Goal: Check status

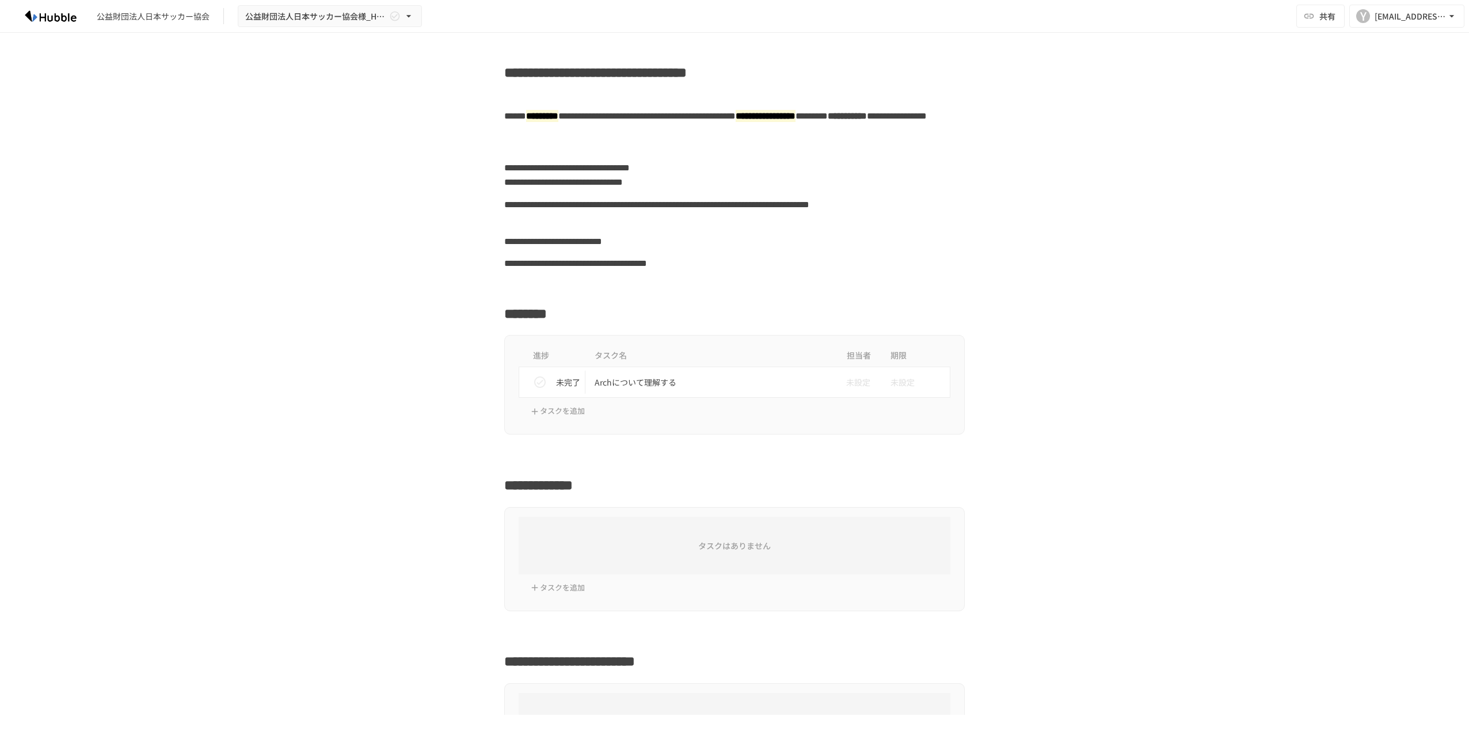
click at [536, 382] on icon "status" at bounding box center [540, 383] width 12 height 12
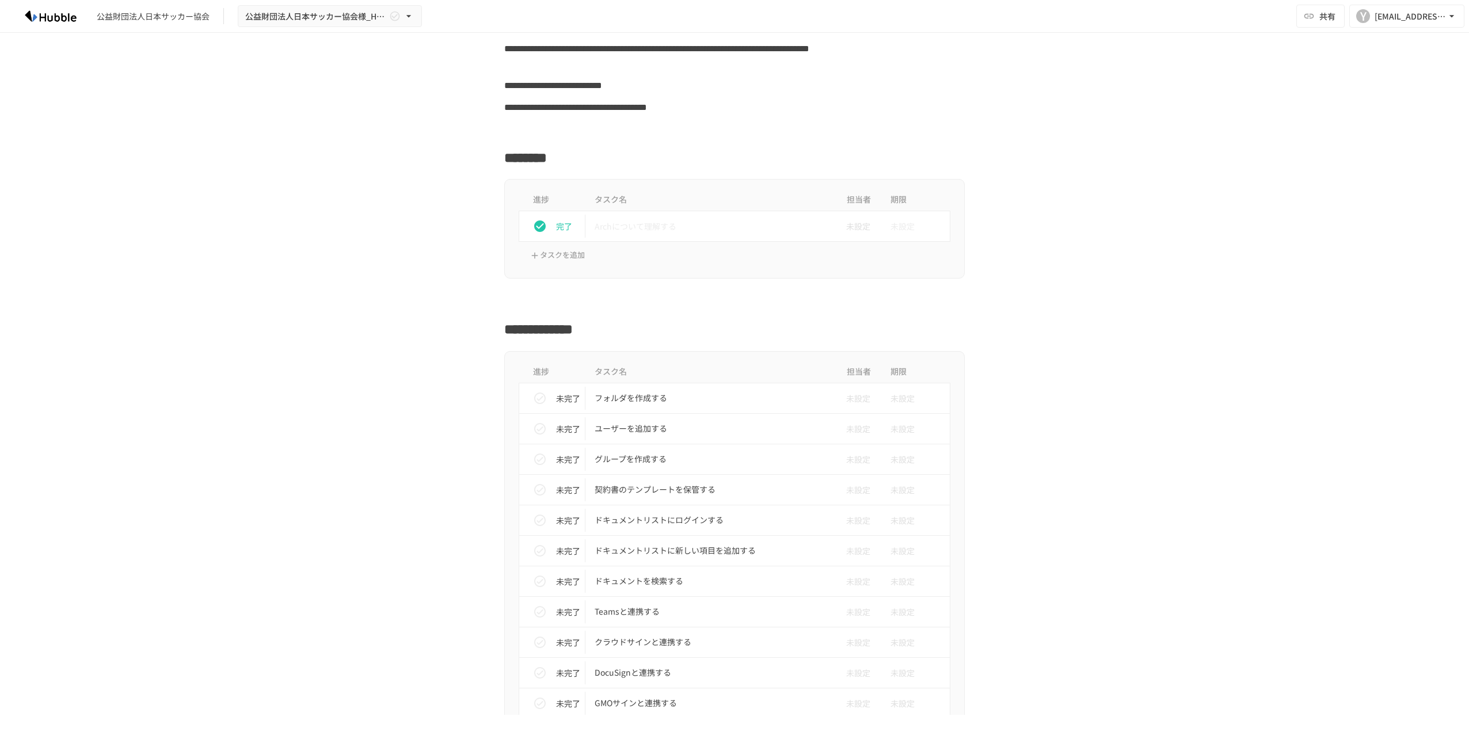
scroll to position [173, 0]
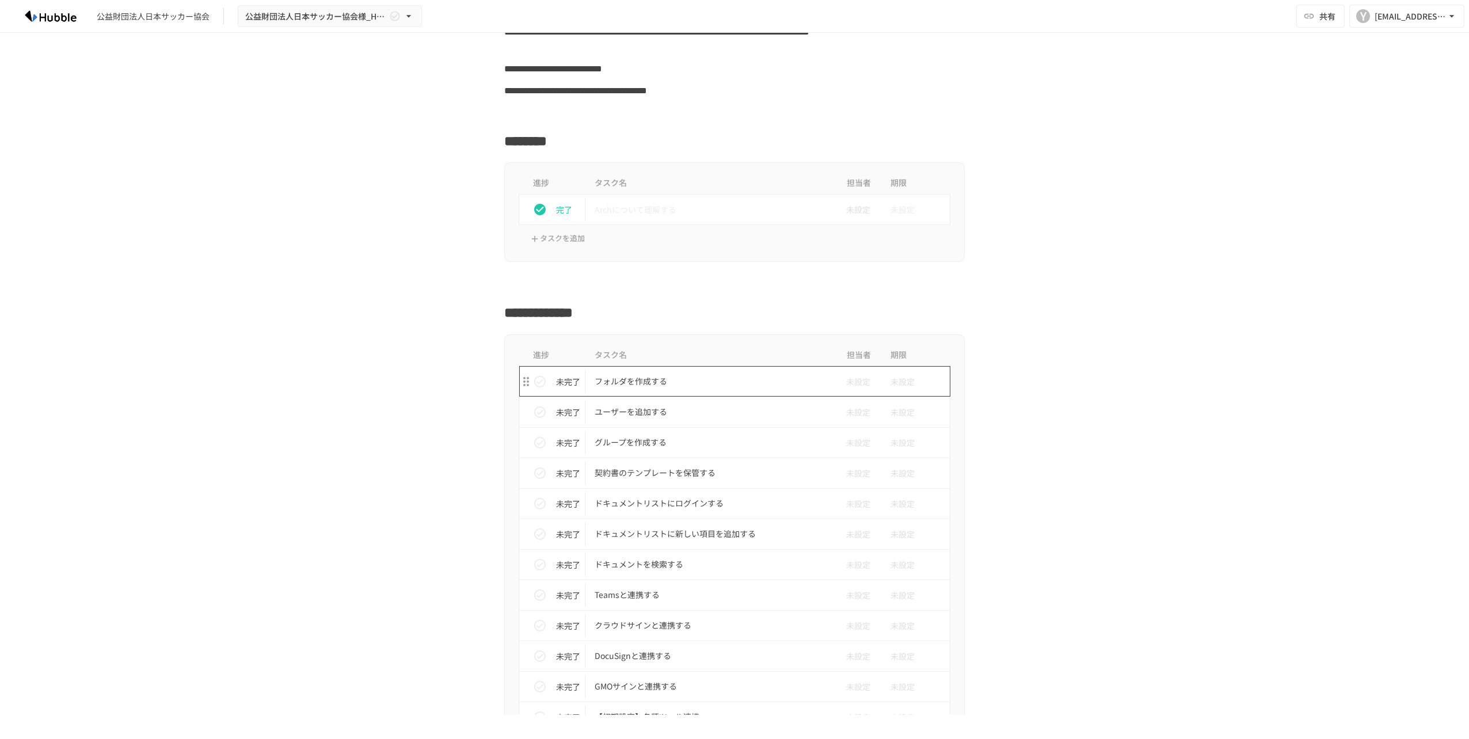
click at [618, 383] on p "フォルダを作成する" at bounding box center [710, 381] width 231 height 14
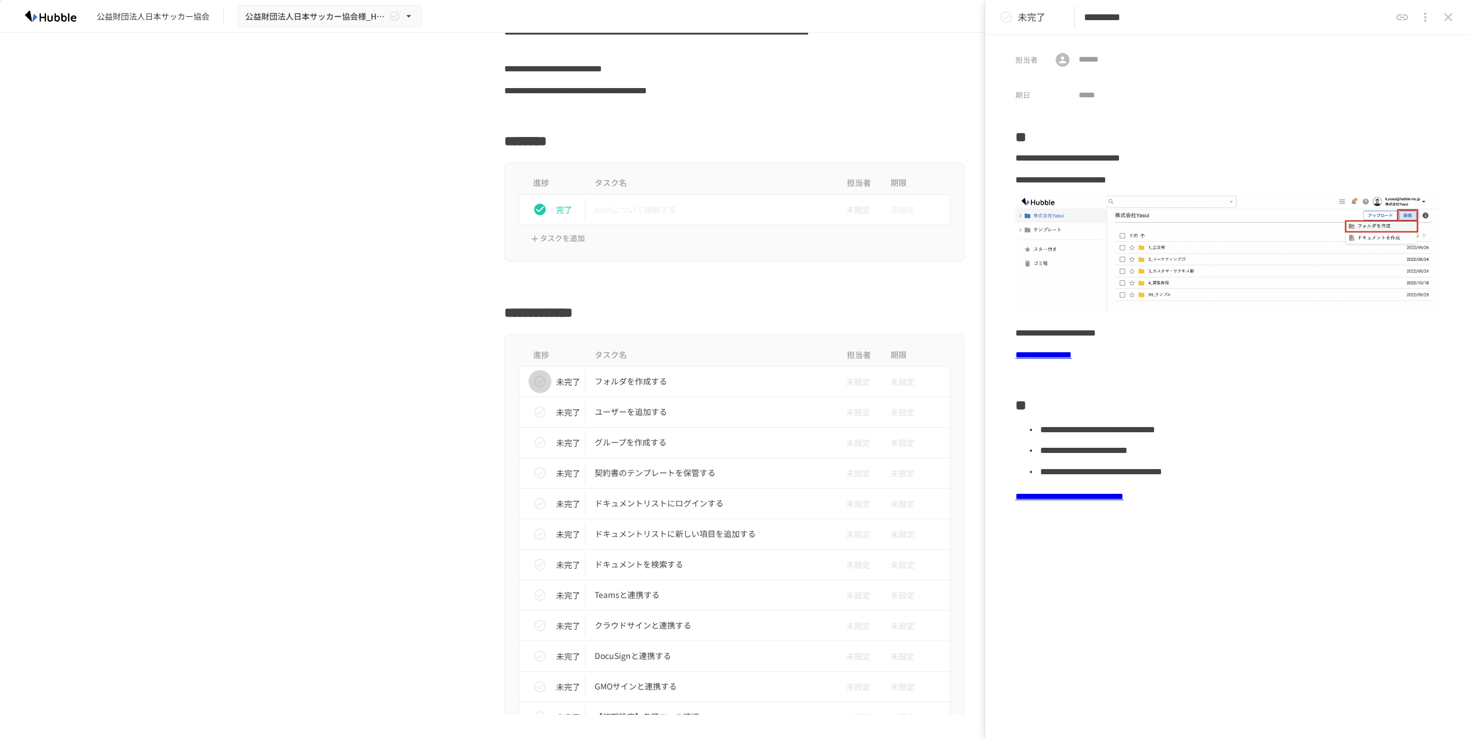
click at [534, 382] on icon "status" at bounding box center [540, 382] width 12 height 12
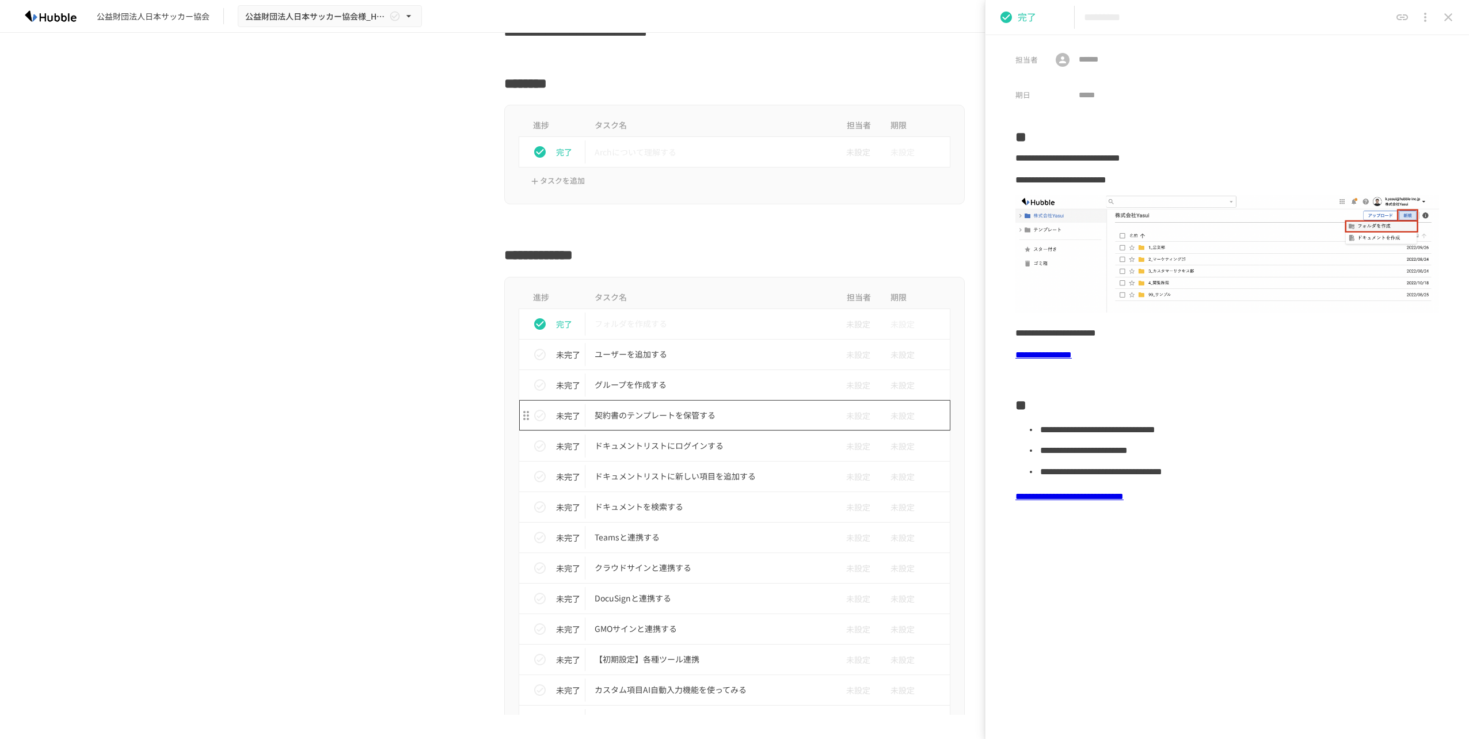
scroll to position [288, 0]
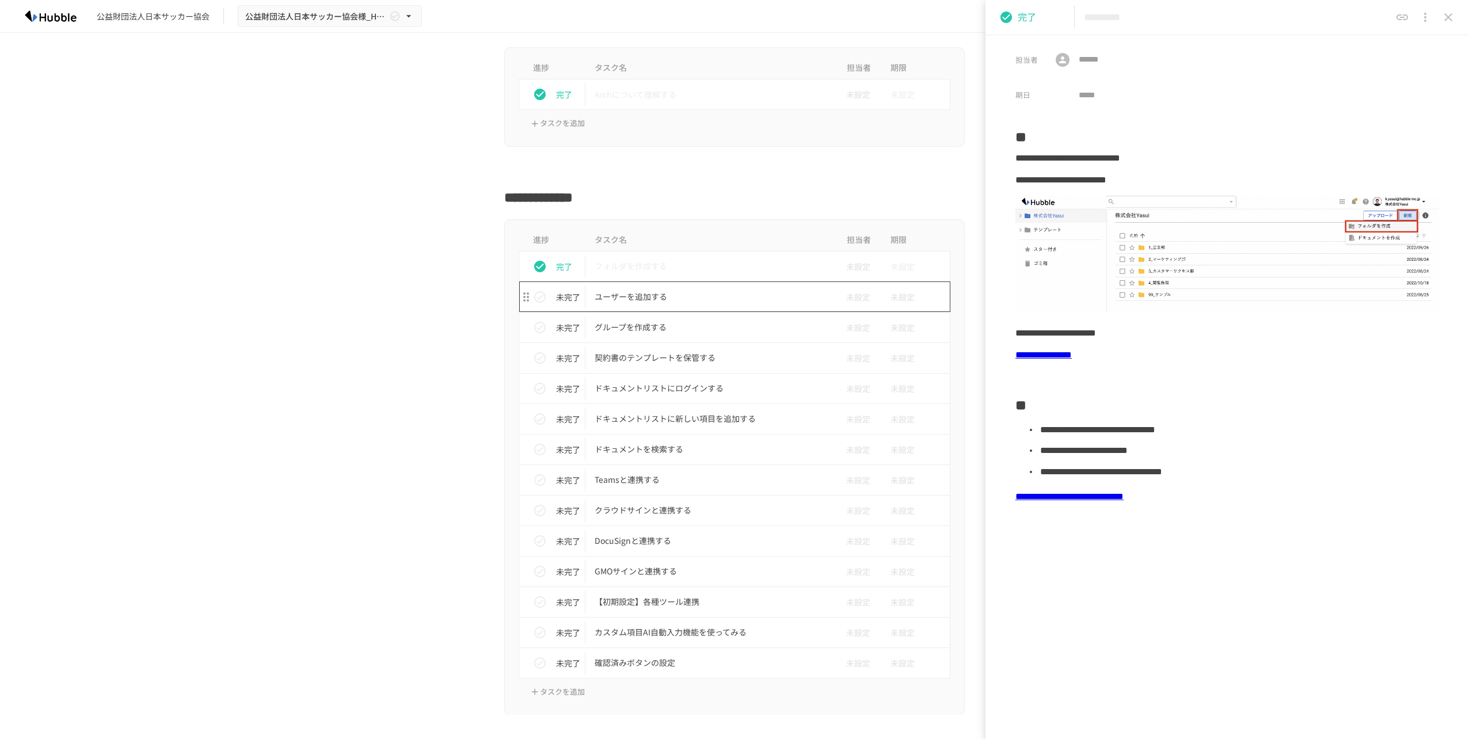
click at [636, 295] on p "ユーザーを追加する" at bounding box center [710, 297] width 231 height 14
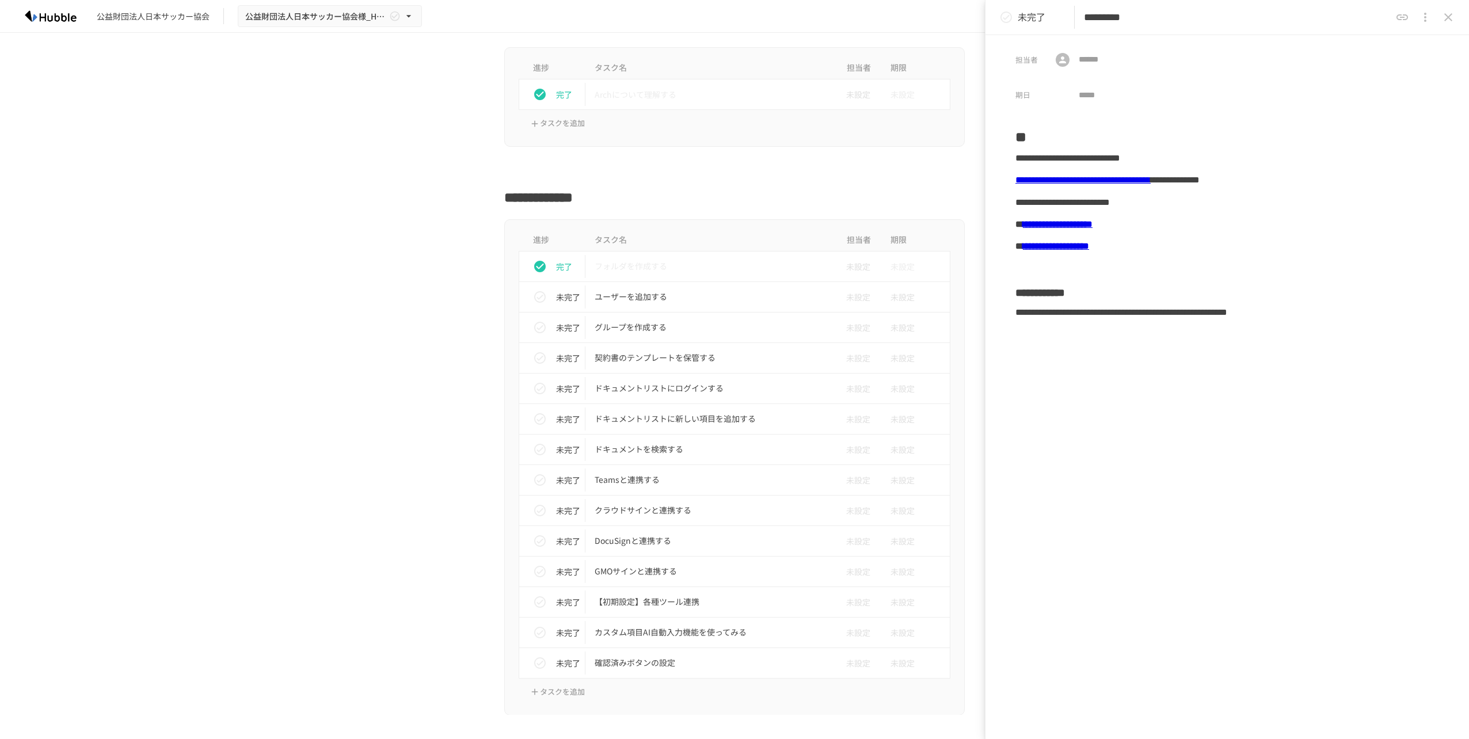
click at [542, 325] on button "status" at bounding box center [540, 327] width 23 height 23
click at [567, 305] on div "未完了" at bounding box center [557, 297] width 57 height 23
click at [1117, 569] on div "**********" at bounding box center [1228, 430] width 484 height 620
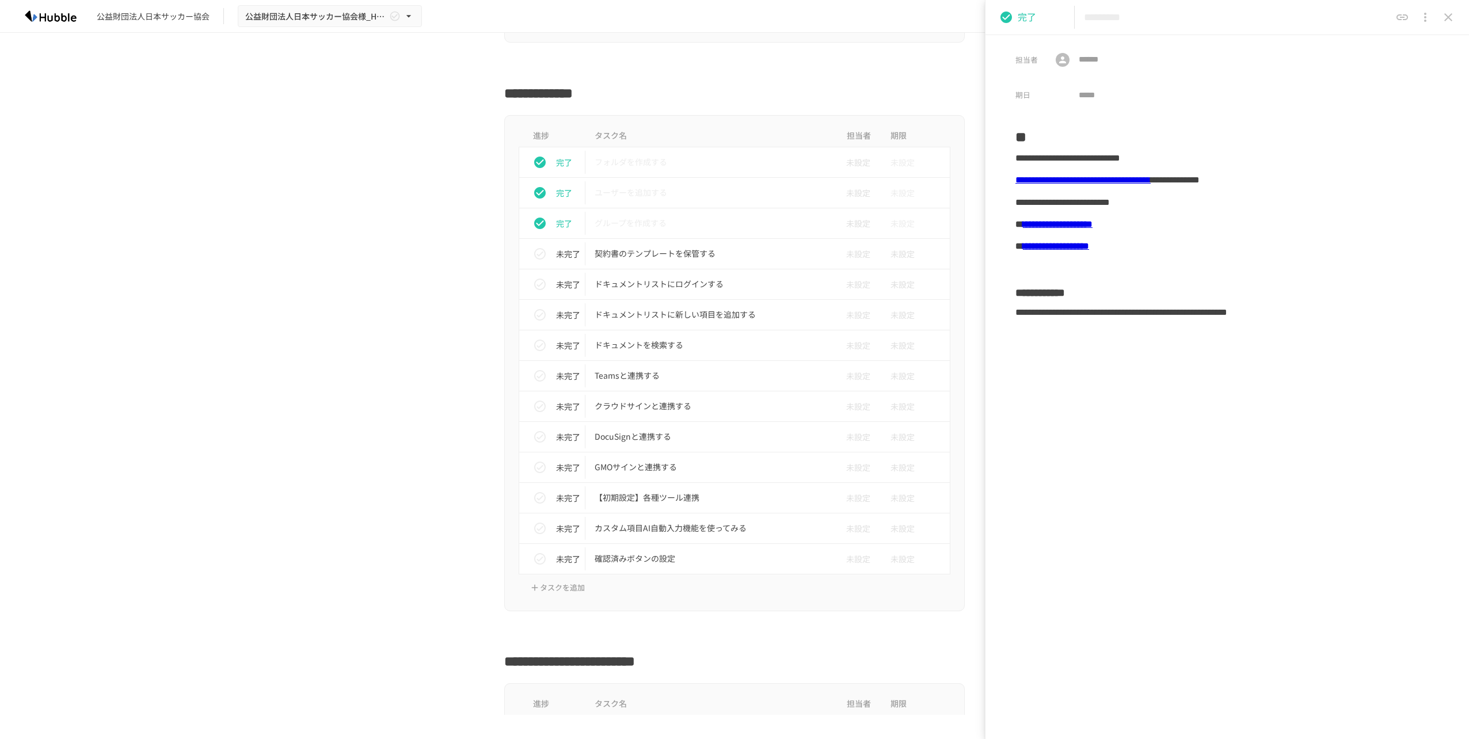
scroll to position [403, 0]
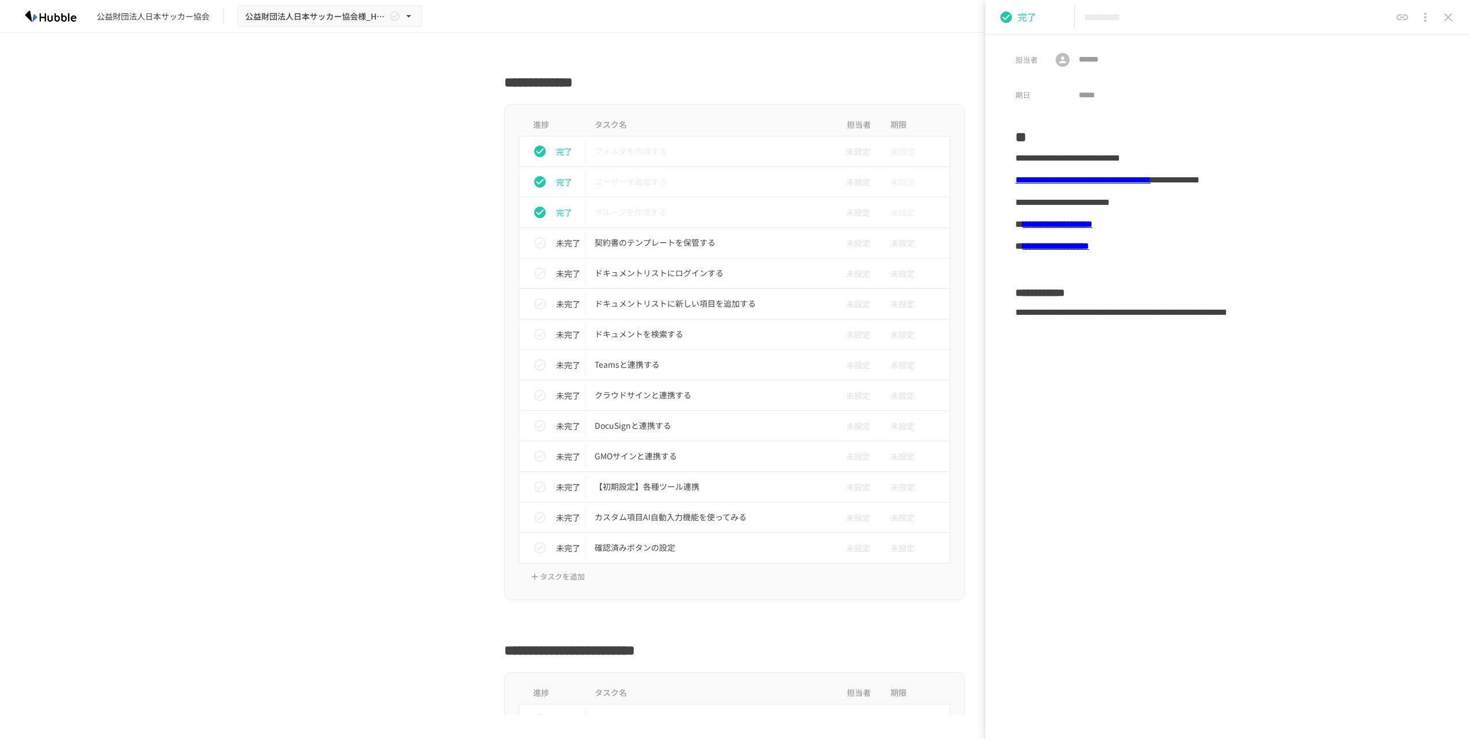
click at [536, 274] on icon "status" at bounding box center [540, 274] width 14 height 14
click at [535, 241] on icon "status" at bounding box center [540, 243] width 14 height 14
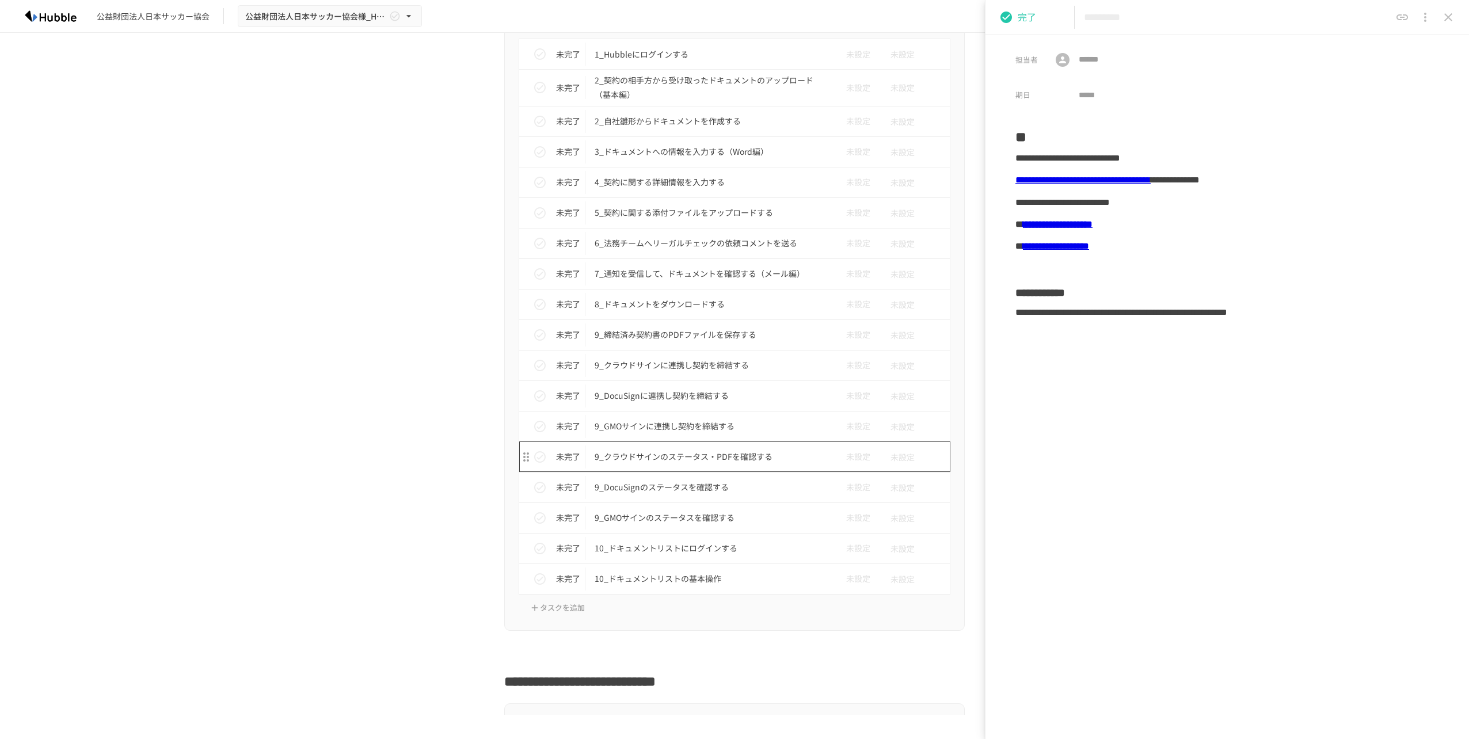
scroll to position [1053, 0]
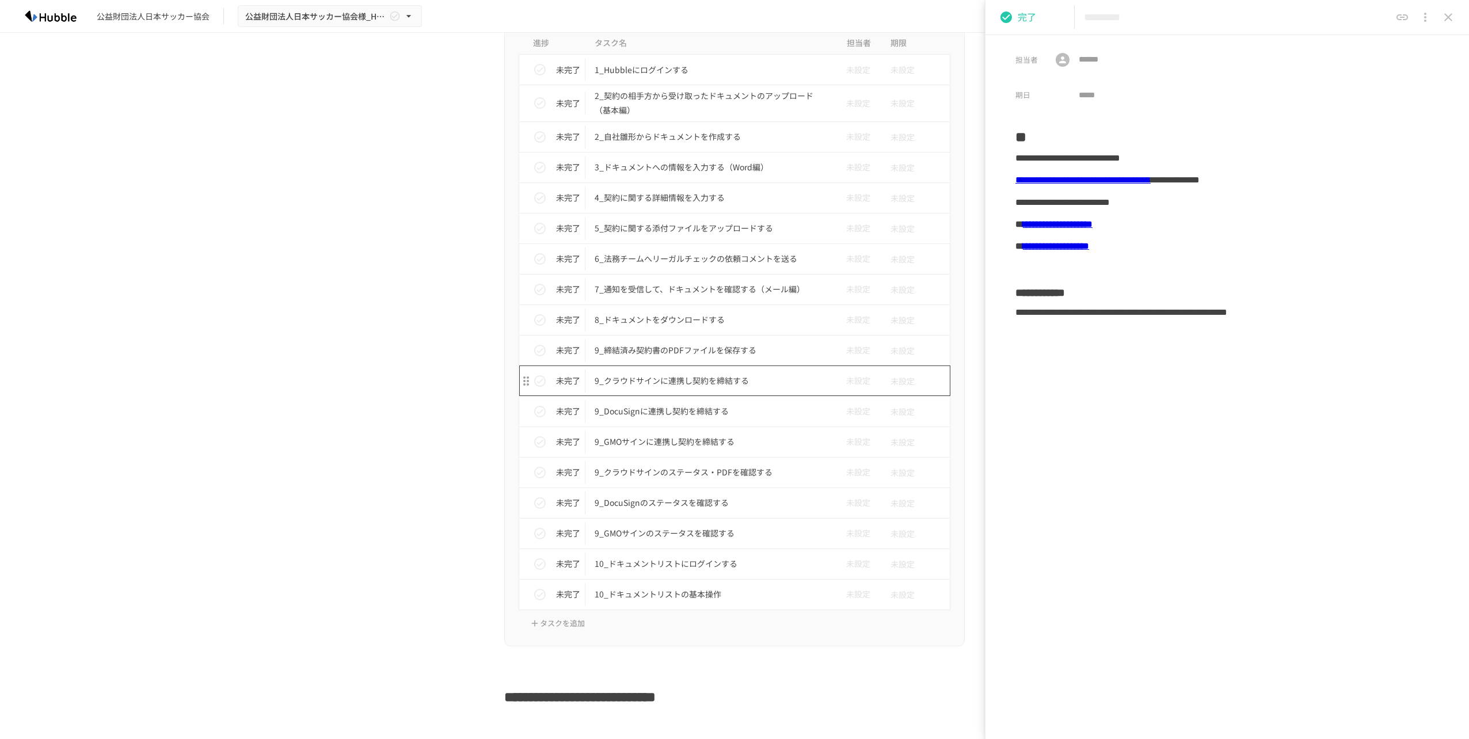
click at [687, 377] on p "9_クラウドサインに連携し契約を締結する" at bounding box center [710, 381] width 231 height 14
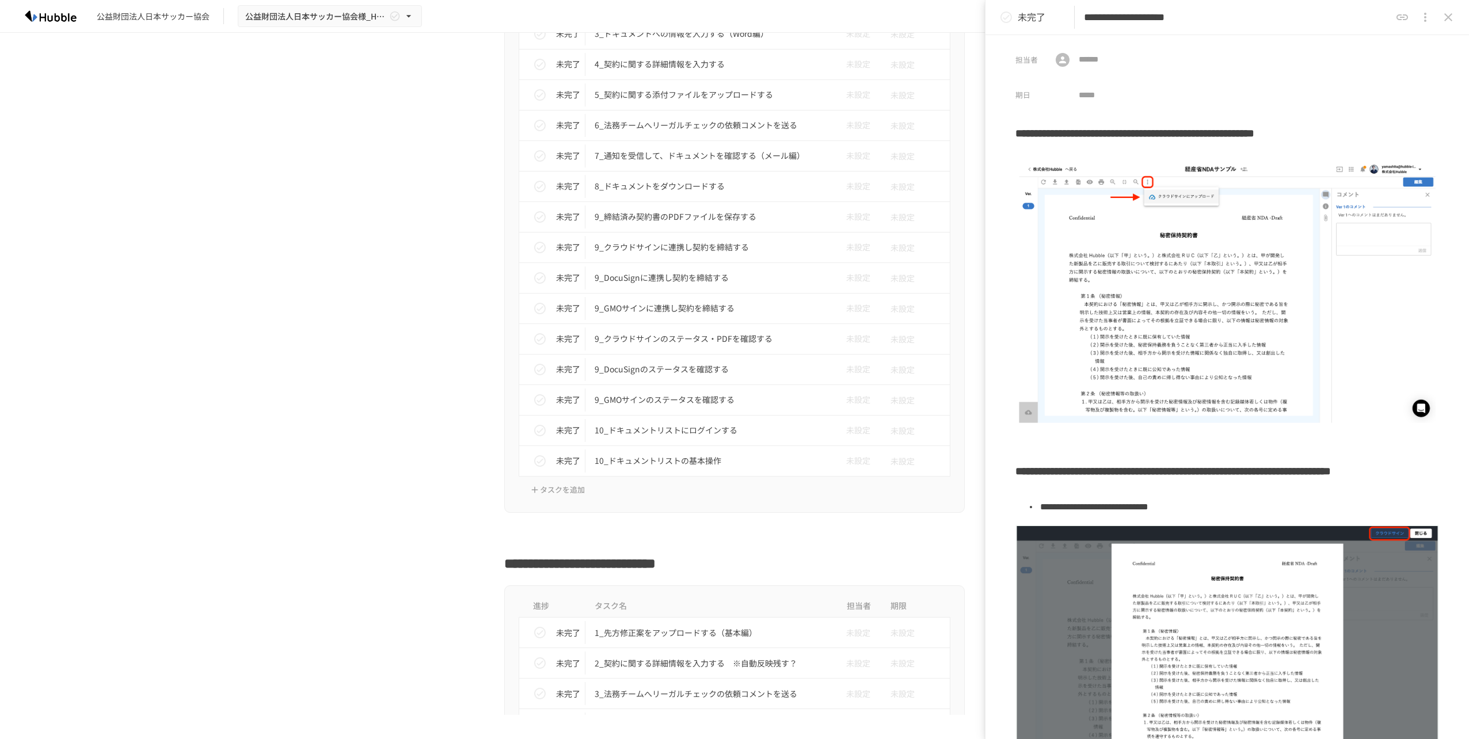
scroll to position [1226, 0]
